Goal: Task Accomplishment & Management: Manage account settings

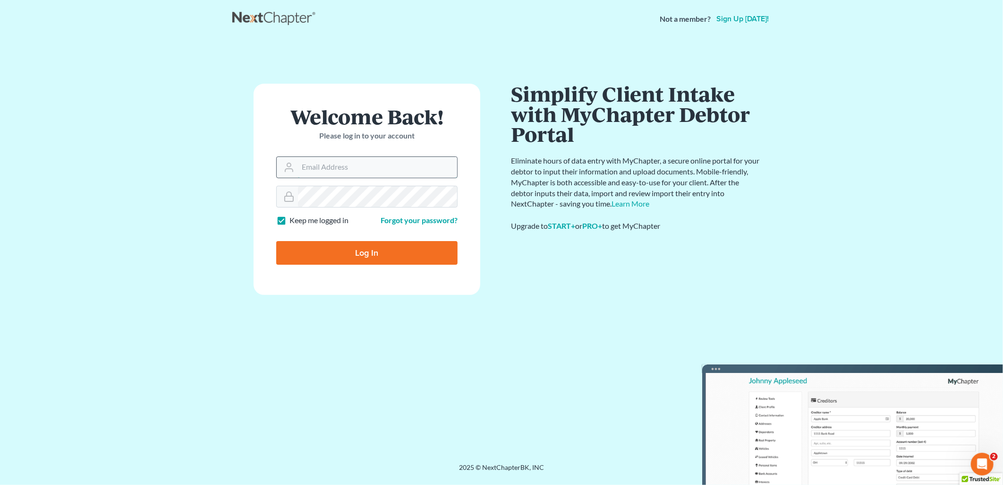
click at [329, 176] on input "Email Address" at bounding box center [377, 167] width 159 height 21
type input "[EMAIL_ADDRESS][DOMAIN_NAME]"
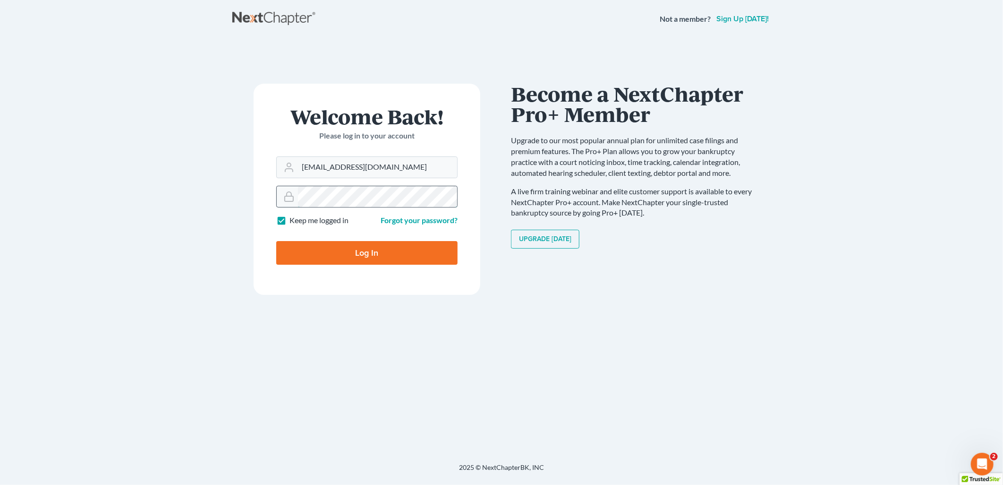
click at [276, 241] on input "Log In" at bounding box center [366, 253] width 181 height 24
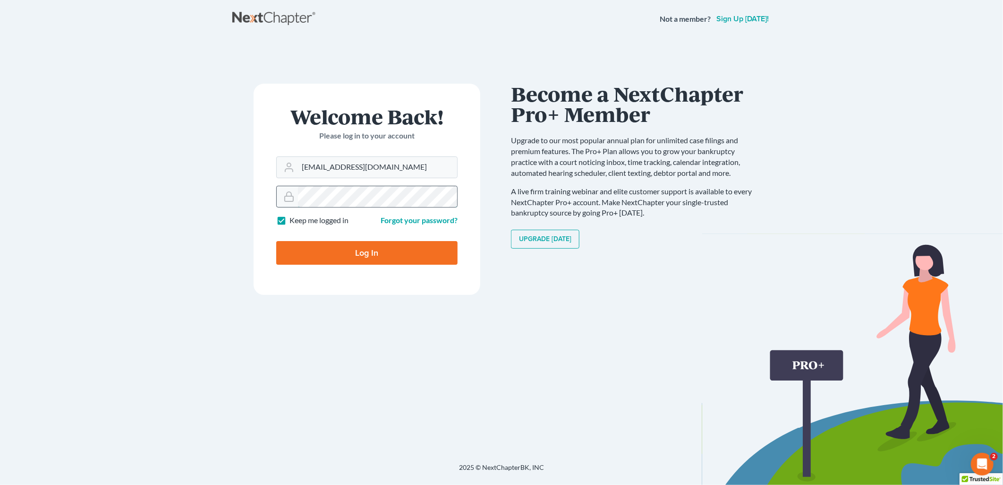
type input "Thinking..."
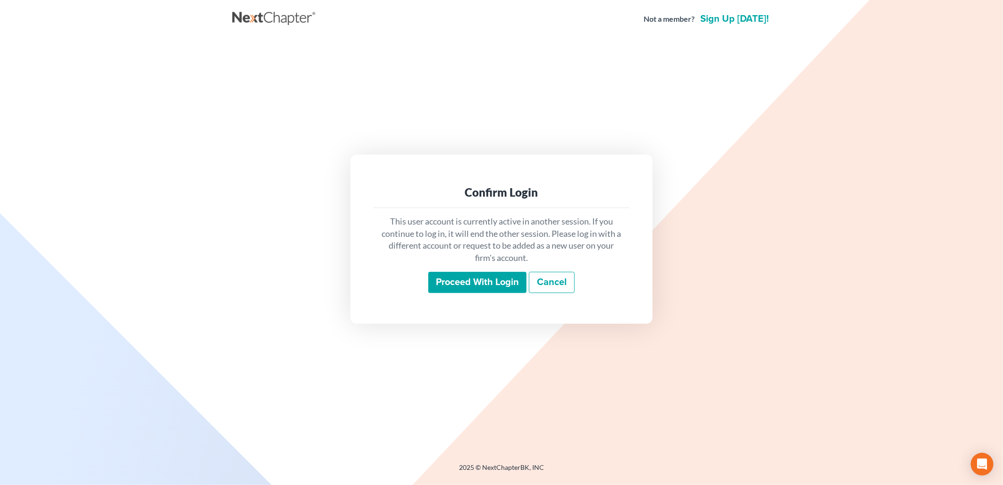
click at [466, 286] on input "Proceed with login" at bounding box center [477, 283] width 98 height 22
